Goal: Navigation & Orientation: Find specific page/section

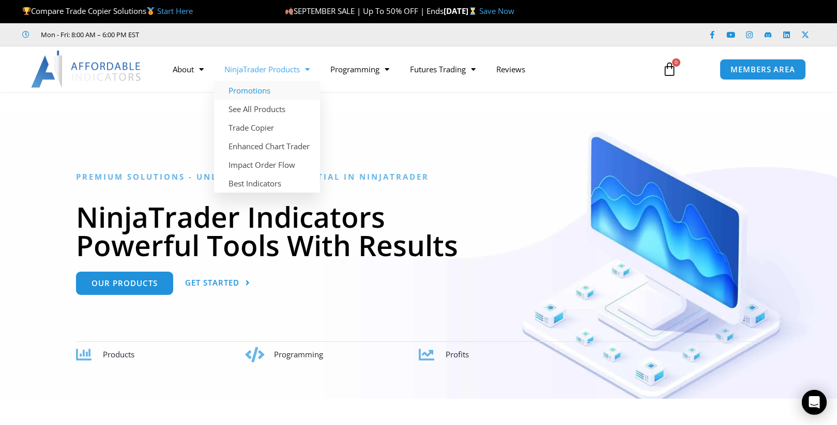
click at [255, 98] on link "Promotions" at bounding box center [267, 90] width 106 height 19
